Goal: Task Accomplishment & Management: Manage account settings

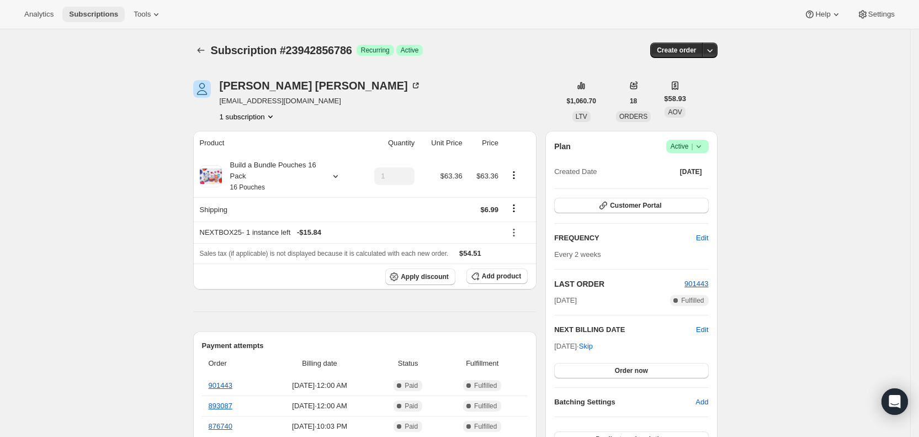
drag, startPoint x: 0, startPoint y: 0, endPoint x: 82, endPoint y: 11, distance: 83.0
click at [82, 11] on span "Subscriptions" at bounding box center [93, 14] width 49 height 9
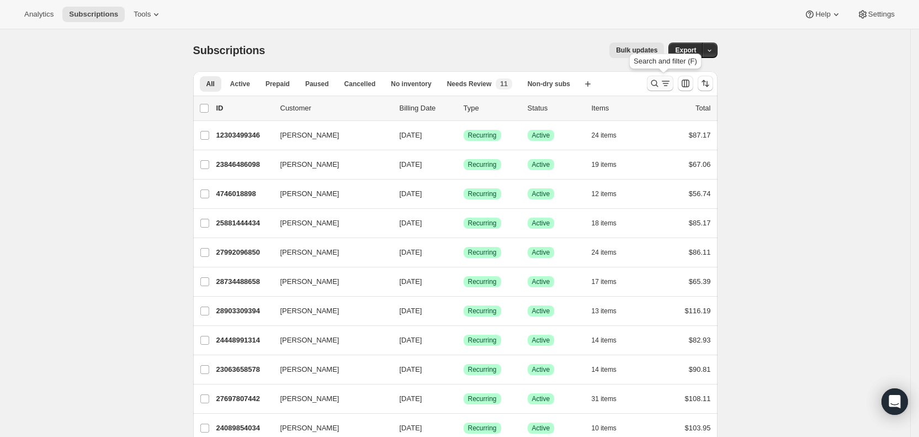
click at [665, 83] on icon "Search and filter results" at bounding box center [665, 83] width 11 height 11
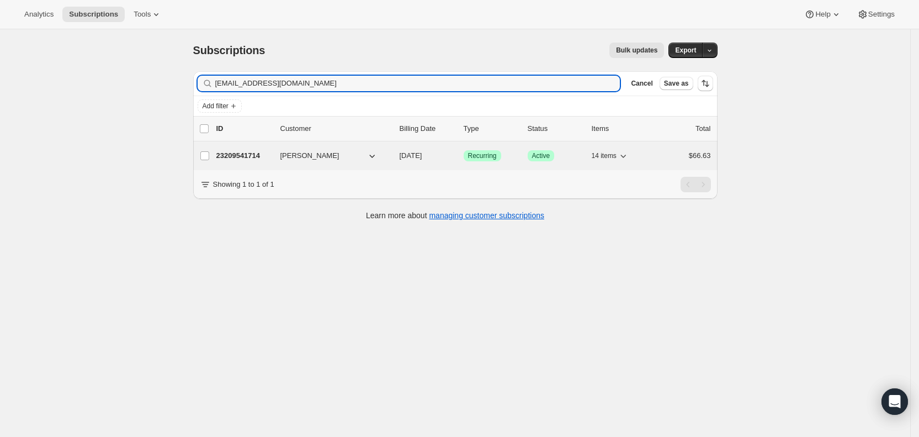
type input "[EMAIL_ADDRESS][DOMAIN_NAME]"
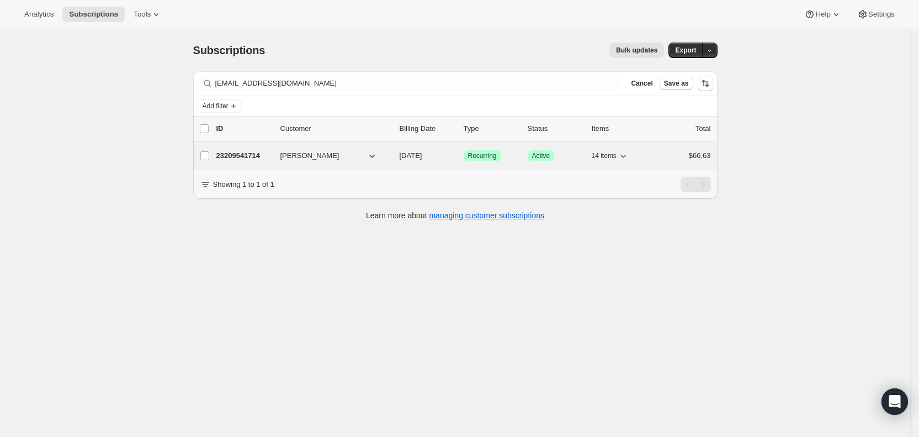
click at [422, 155] on span "[DATE]" at bounding box center [411, 155] width 23 height 8
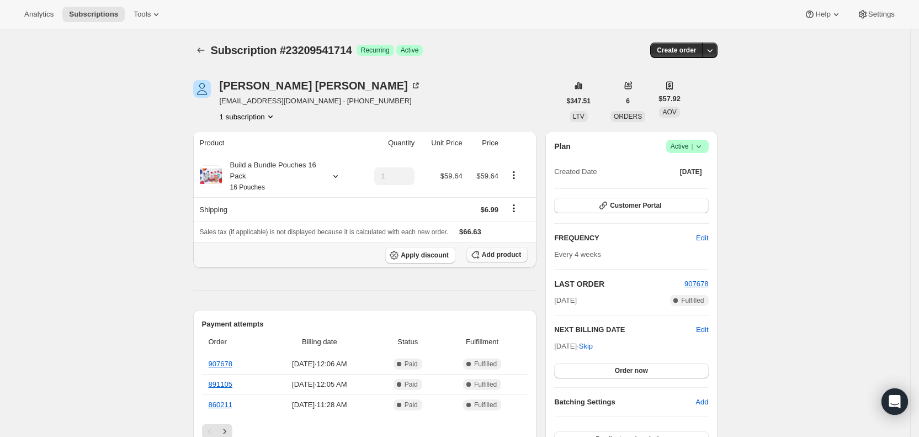
click at [512, 253] on span "Add product" at bounding box center [501, 254] width 39 height 9
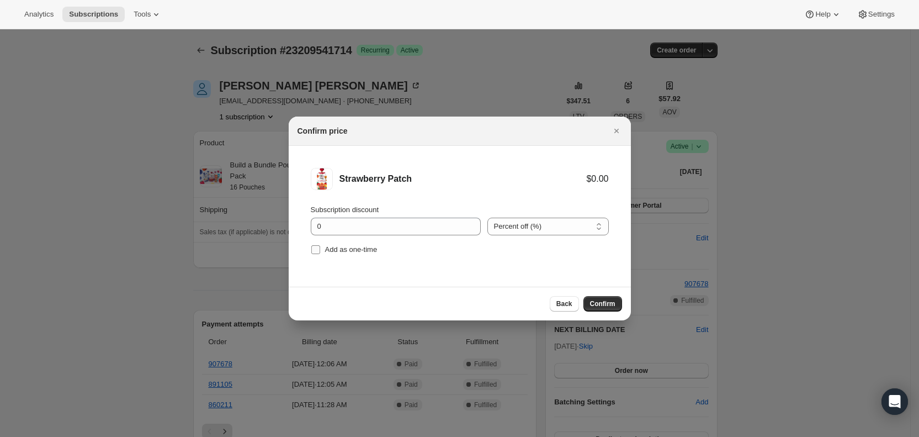
click at [316, 249] on input "Add as one-time" at bounding box center [315, 249] width 9 height 9
checkbox input "true"
click at [603, 304] on span "Confirm" at bounding box center [602, 303] width 25 height 9
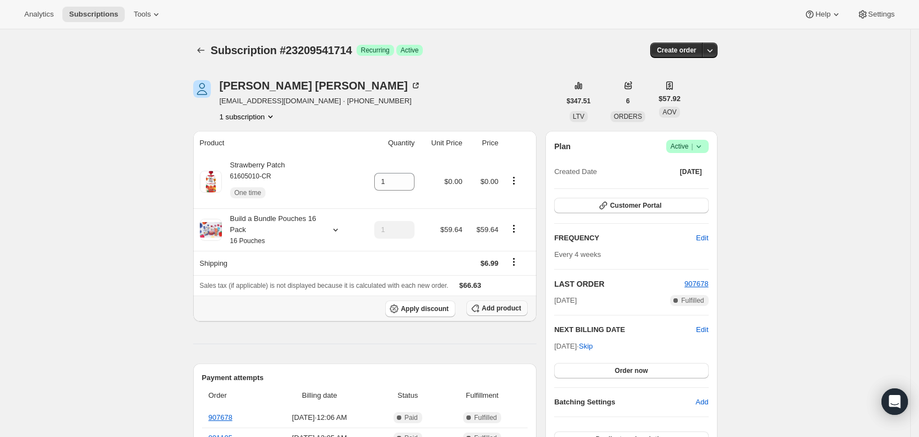
click at [503, 306] on span "Add product" at bounding box center [501, 308] width 39 height 9
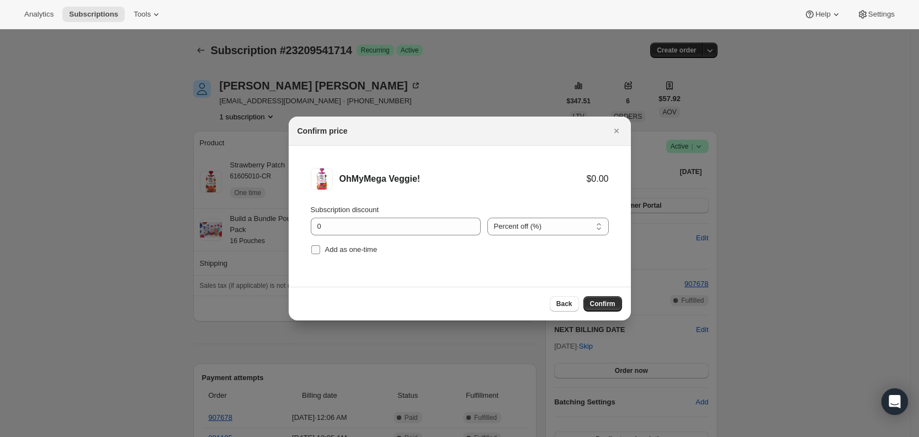
drag, startPoint x: 315, startPoint y: 249, endPoint x: 326, endPoint y: 249, distance: 11.0
click at [316, 249] on input "Add as one-time" at bounding box center [315, 249] width 9 height 9
checkbox input "true"
click at [612, 302] on span "Confirm" at bounding box center [602, 303] width 25 height 9
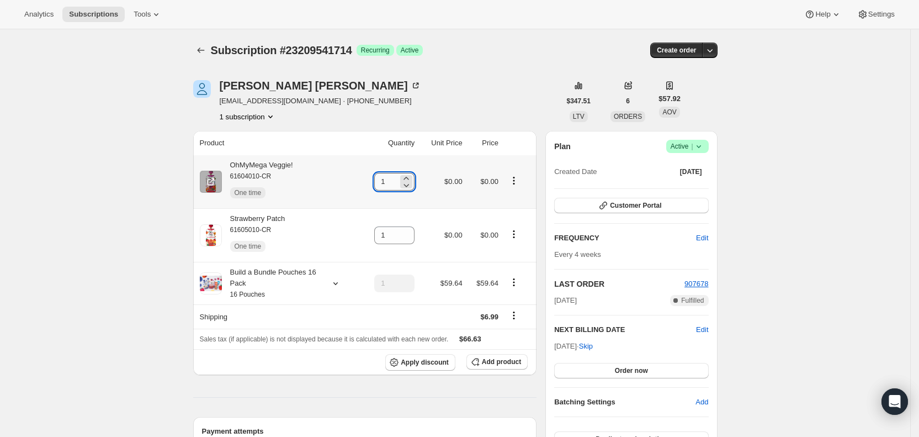
drag, startPoint x: 385, startPoint y: 189, endPoint x: 402, endPoint y: 184, distance: 18.2
click at [398, 184] on input "1" at bounding box center [386, 182] width 24 height 18
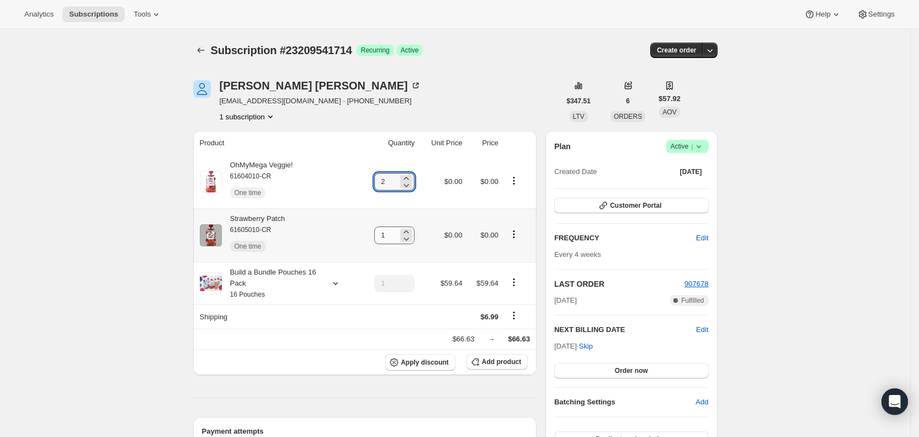
type input "2"
drag, startPoint x: 384, startPoint y: 236, endPoint x: 412, endPoint y: 231, distance: 29.1
click at [411, 232] on div "1" at bounding box center [394, 235] width 40 height 18
type input "2"
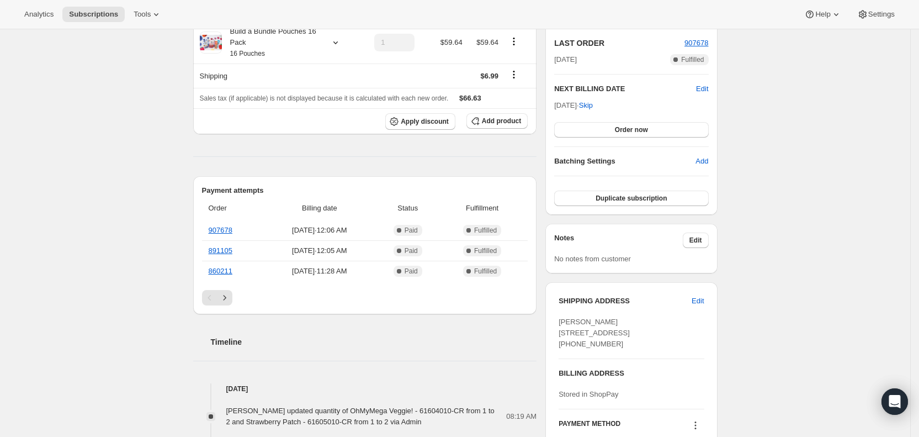
scroll to position [242, 0]
click at [87, 10] on span "Subscriptions" at bounding box center [93, 14] width 49 height 9
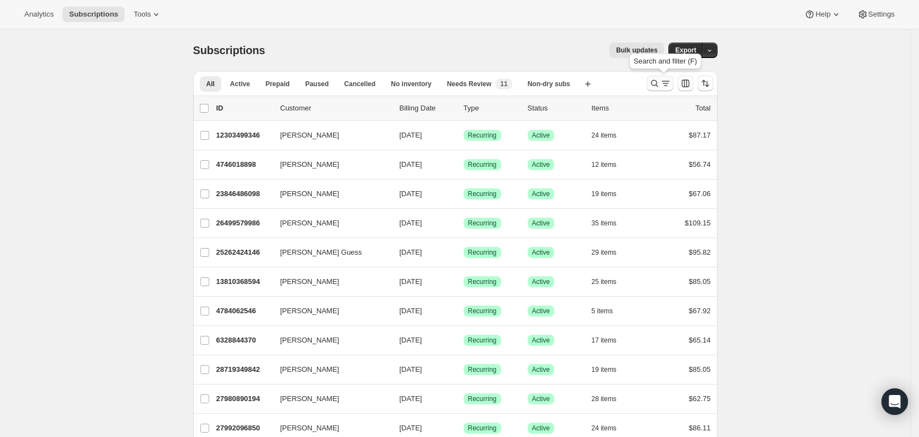
click at [664, 84] on icon "Search and filter results" at bounding box center [665, 83] width 11 height 11
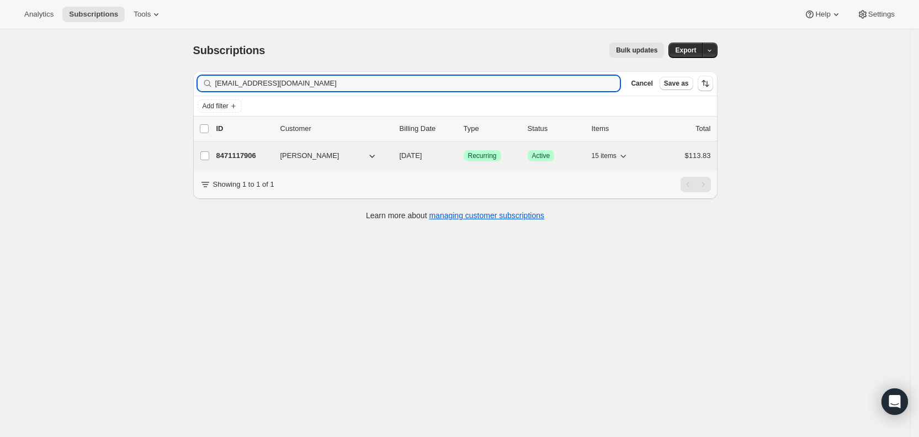
type input "[EMAIL_ADDRESS][DOMAIN_NAME]"
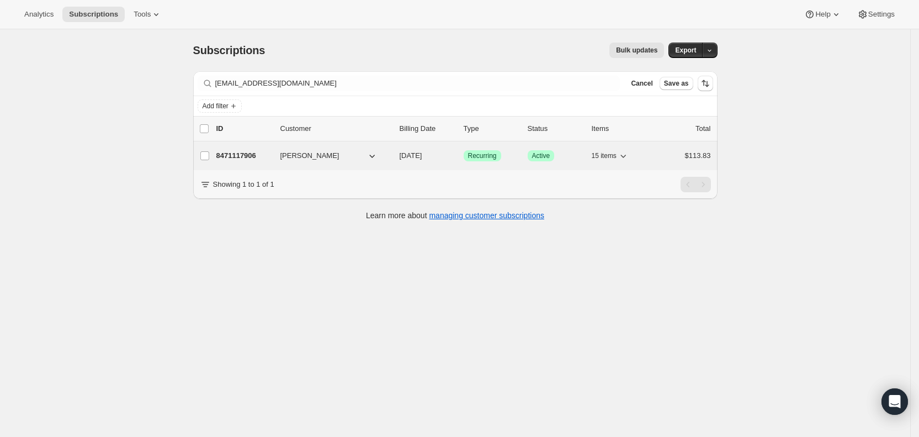
click at [422, 158] on span "[DATE]" at bounding box center [411, 155] width 23 height 8
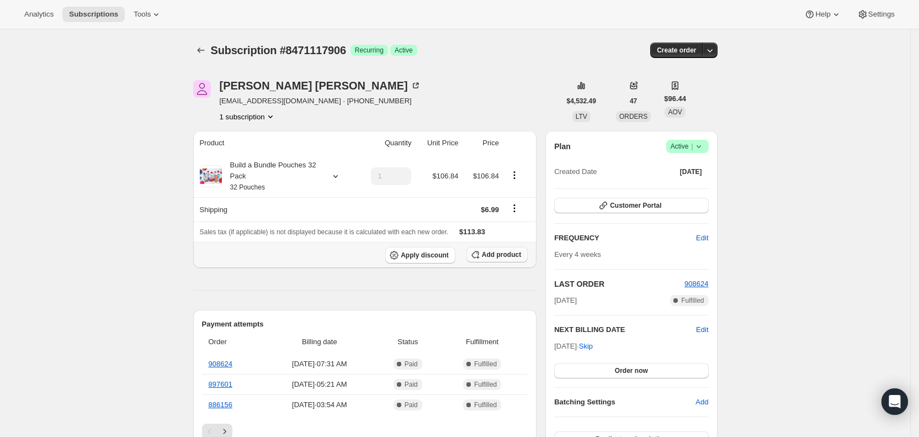
click at [494, 248] on button "Add product" at bounding box center [497, 254] width 61 height 15
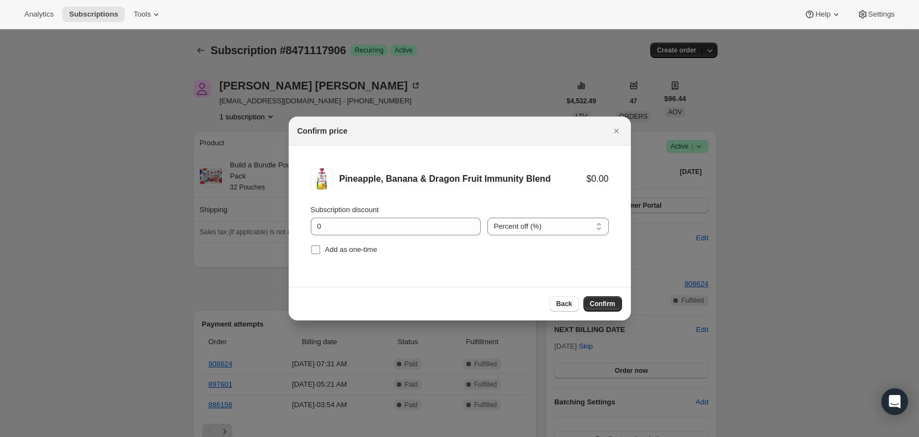
click at [326, 251] on span "Add as one-time" at bounding box center [351, 249] width 52 height 8
click at [320, 251] on input "Add as one-time" at bounding box center [315, 249] width 9 height 9
checkbox input "true"
click at [598, 303] on span "Confirm" at bounding box center [602, 303] width 25 height 9
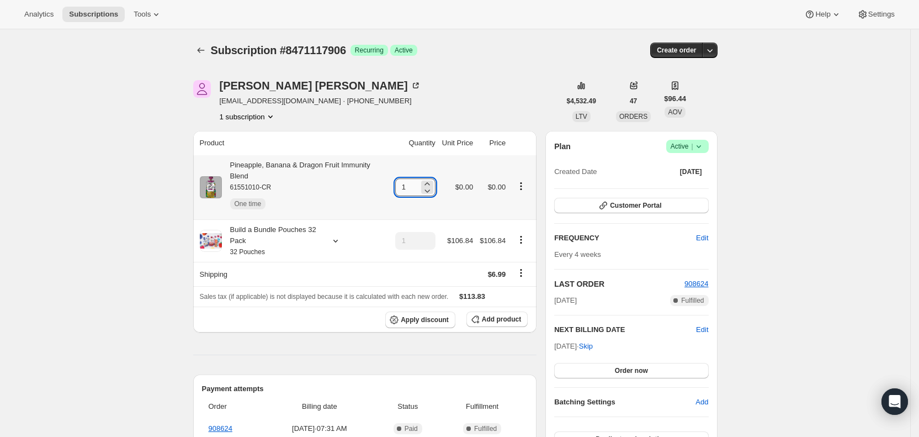
click at [410, 180] on input "1" at bounding box center [407, 187] width 24 height 18
type input "3"
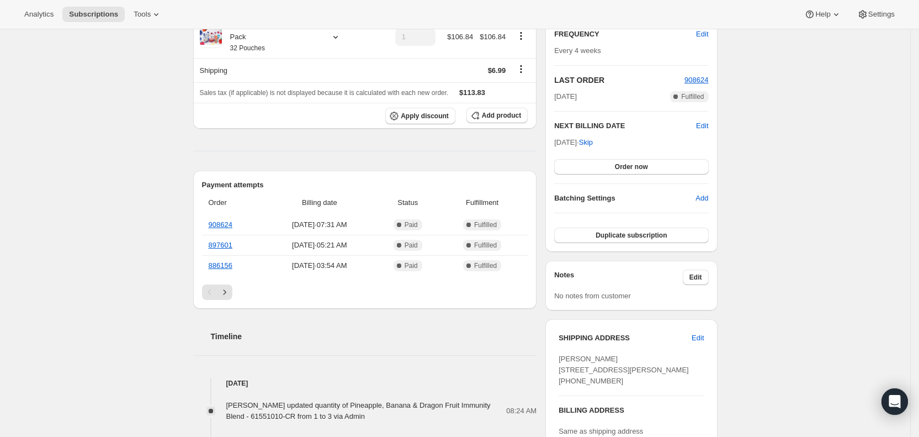
scroll to position [214, 0]
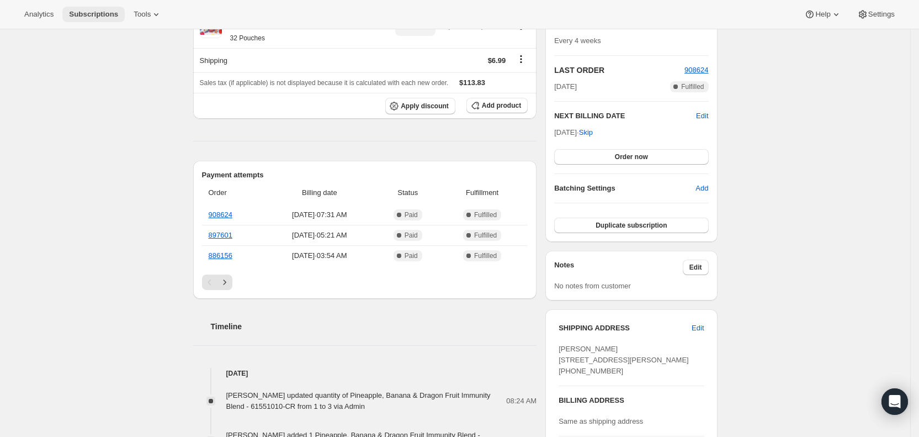
click at [98, 11] on span "Subscriptions" at bounding box center [93, 14] width 49 height 9
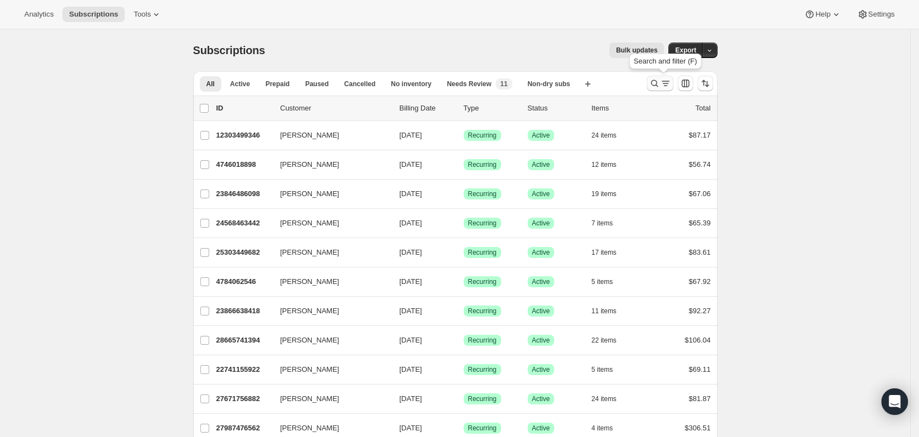
click at [665, 80] on icon "Search and filter results" at bounding box center [665, 83] width 11 height 11
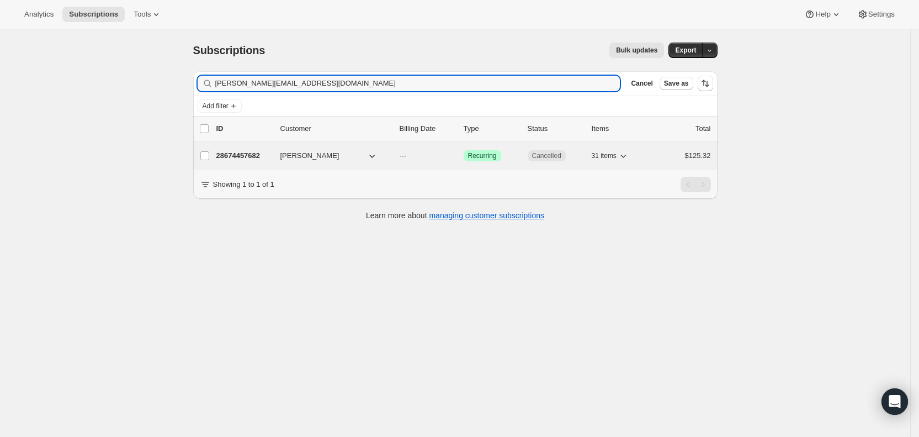
type input "[PERSON_NAME][EMAIL_ADDRESS][DOMAIN_NAME]"
click at [402, 155] on div "28674457682 [PERSON_NAME] --- Success Recurring Cancelled 31 items $125.32" at bounding box center [463, 155] width 495 height 15
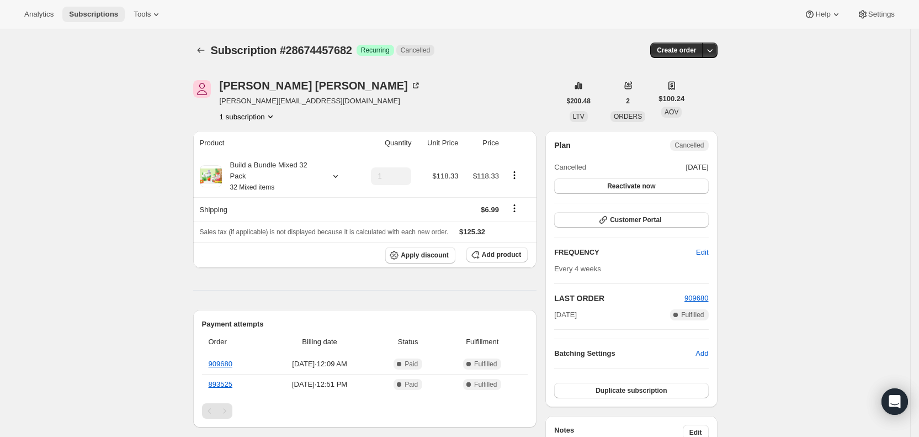
click at [97, 12] on span "Subscriptions" at bounding box center [93, 14] width 49 height 9
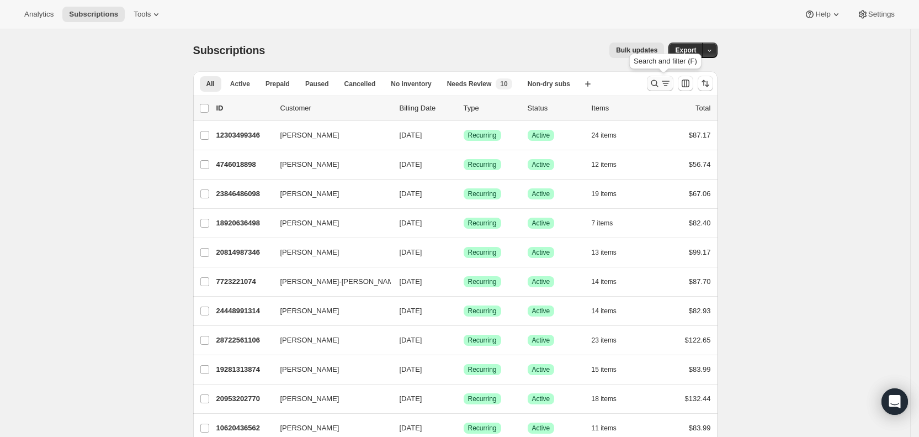
click at [665, 84] on icon "Search and filter results" at bounding box center [665, 83] width 11 height 11
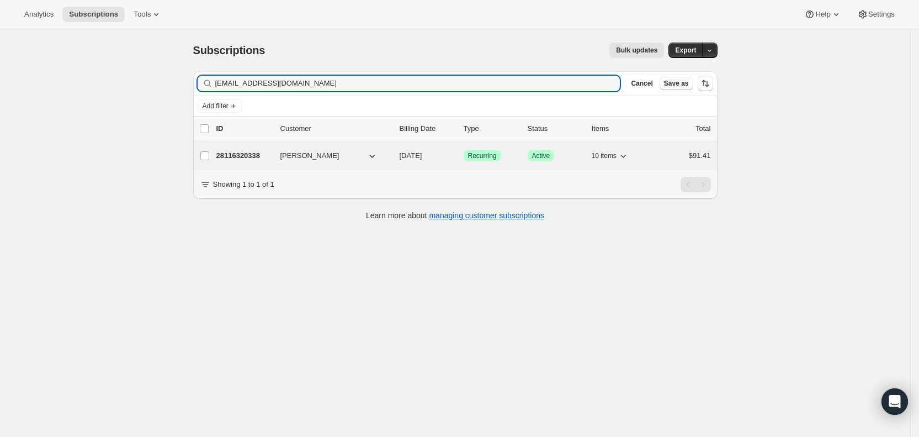
type input "[EMAIL_ADDRESS][DOMAIN_NAME]"
click at [422, 157] on span "[DATE]" at bounding box center [411, 155] width 23 height 8
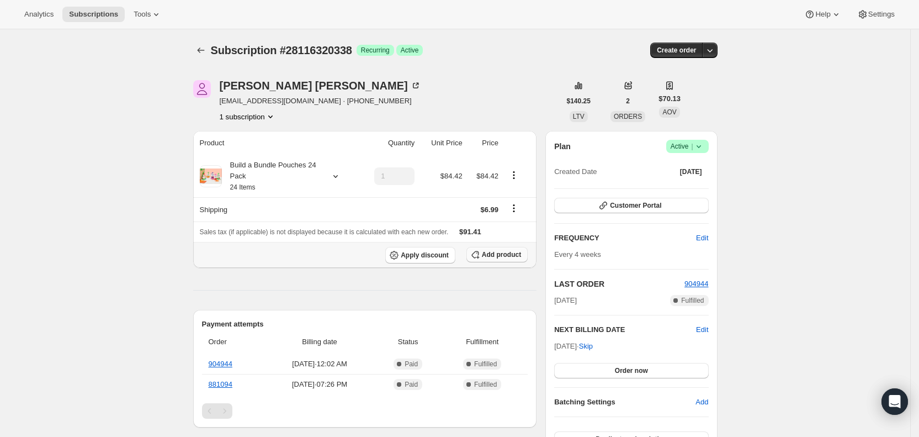
click at [501, 258] on span "Add product" at bounding box center [501, 254] width 39 height 9
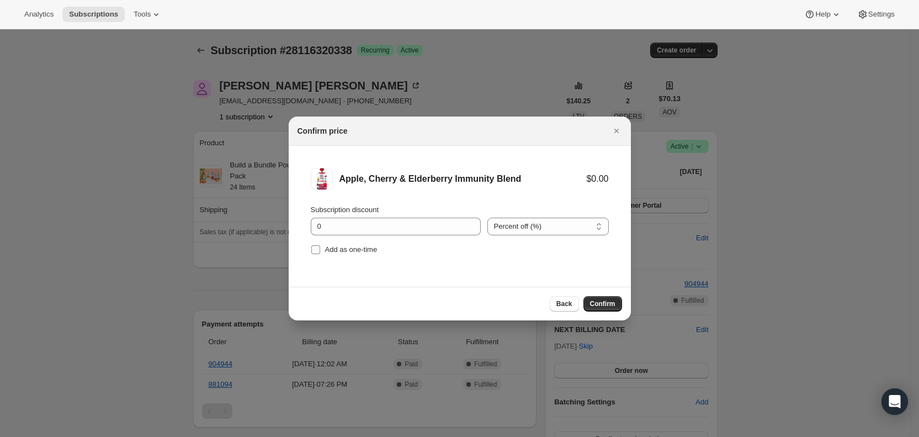
click at [322, 251] on label "Add as one-time" at bounding box center [344, 249] width 67 height 15
click at [320, 251] on input "Add as one-time" at bounding box center [315, 249] width 9 height 9
checkbox input "true"
click at [594, 301] on span "Confirm" at bounding box center [602, 303] width 25 height 9
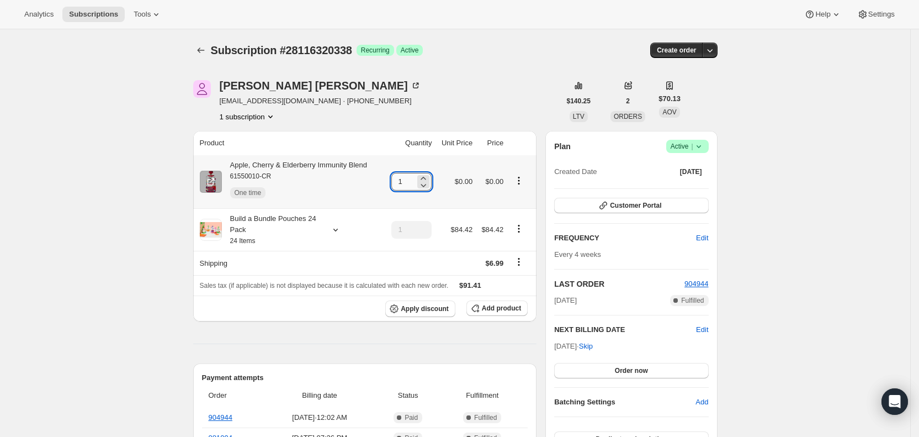
drag, startPoint x: 403, startPoint y: 181, endPoint x: 411, endPoint y: 181, distance: 8.3
click at [411, 181] on input "1" at bounding box center [403, 182] width 24 height 18
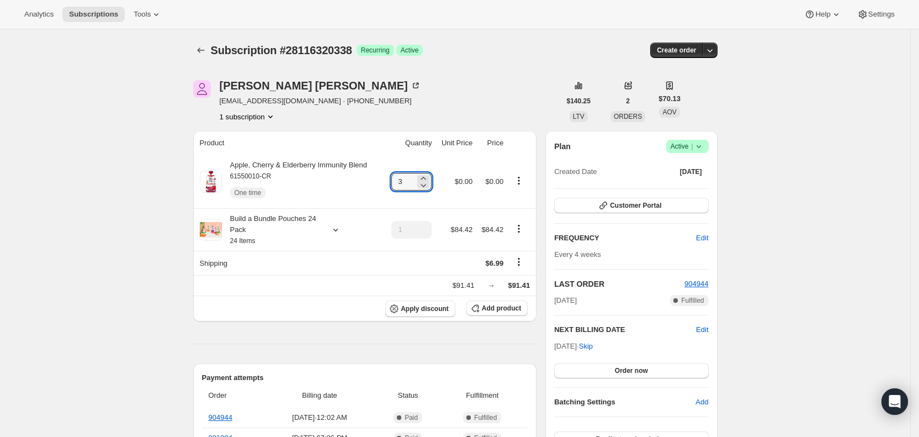
type input "3"
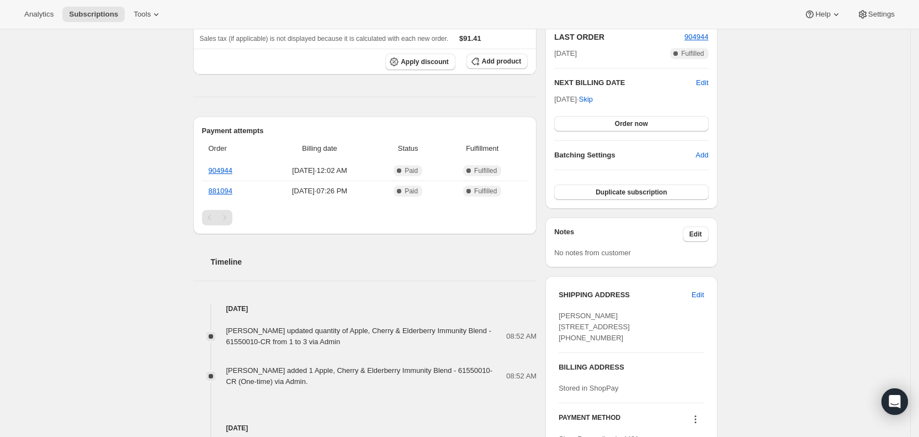
scroll to position [252, 0]
